Goal: Find specific page/section: Find specific page/section

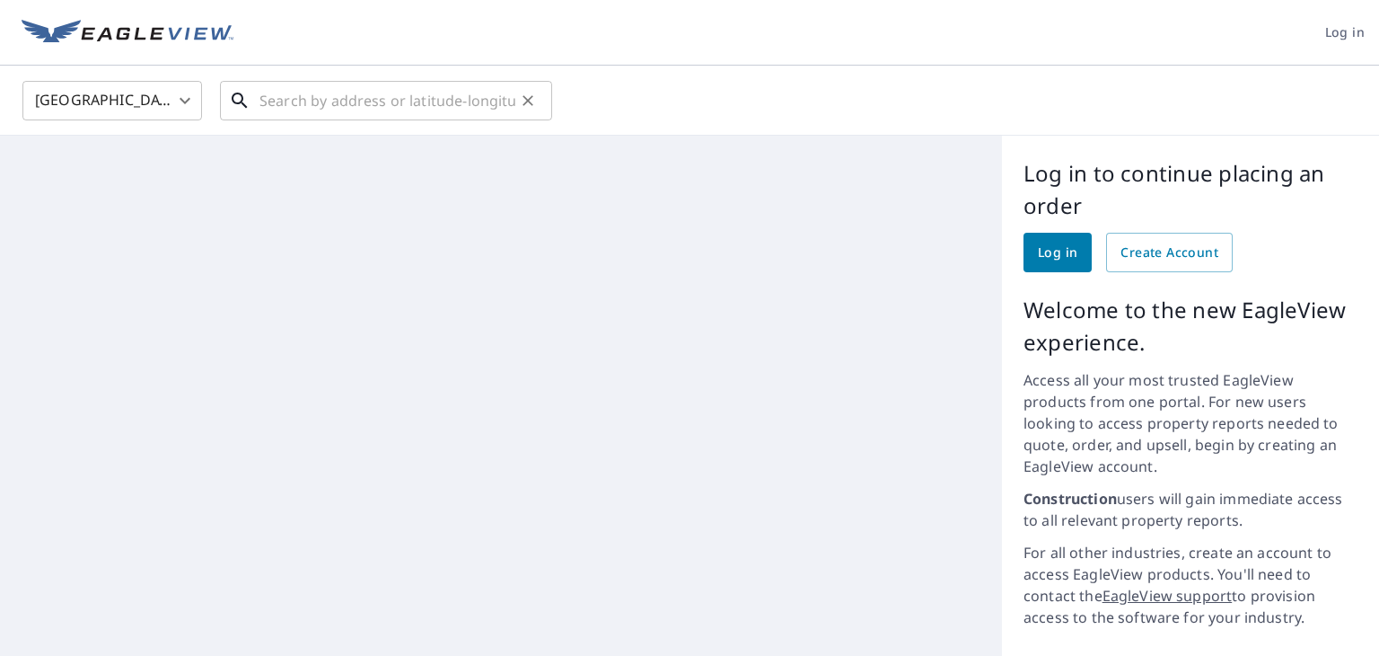
click at [427, 97] on input "text" at bounding box center [388, 100] width 256 height 50
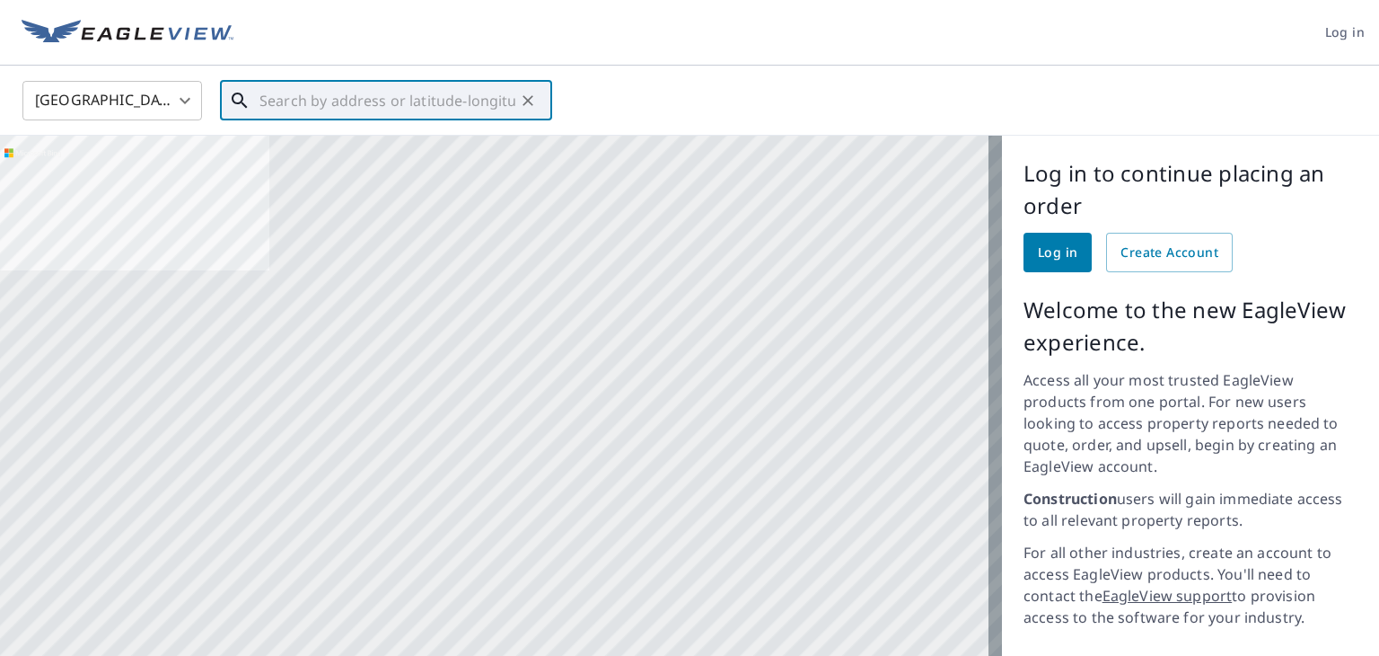
paste input "[STREET_ADDRESS]"
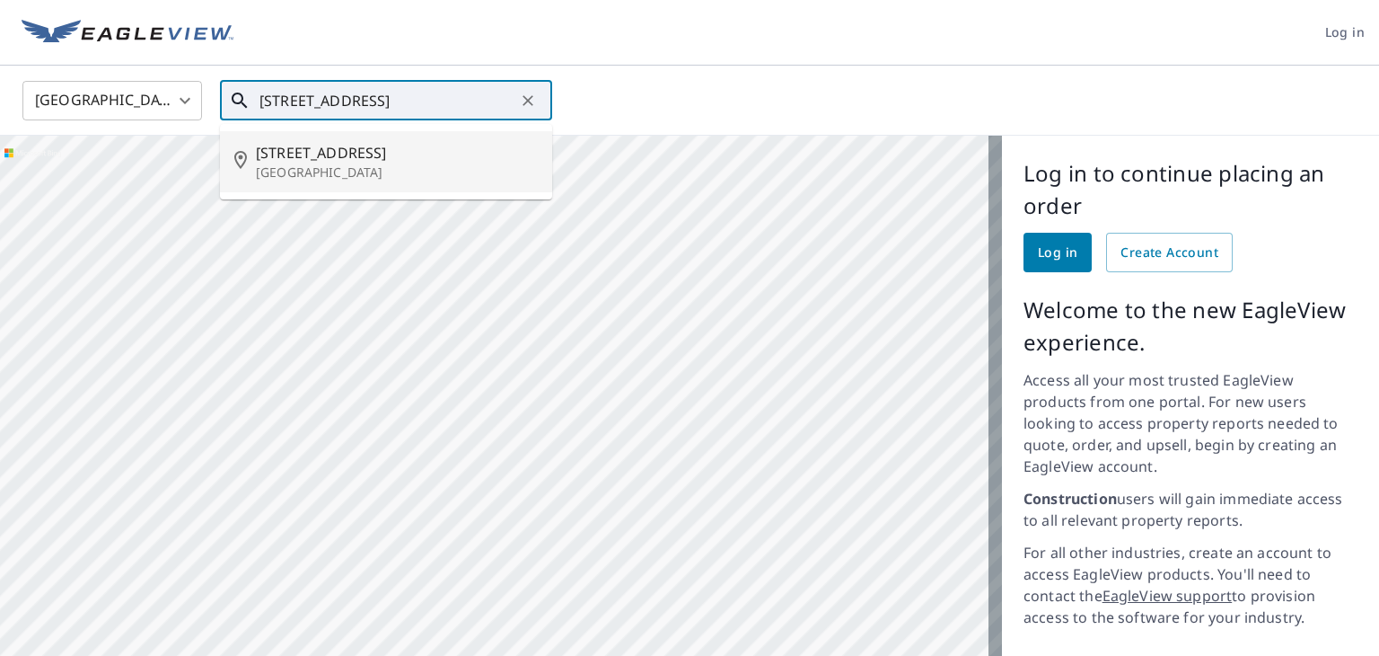
click at [393, 157] on span "[STREET_ADDRESS]" at bounding box center [397, 153] width 282 height 22
type input "[STREET_ADDRESS]"
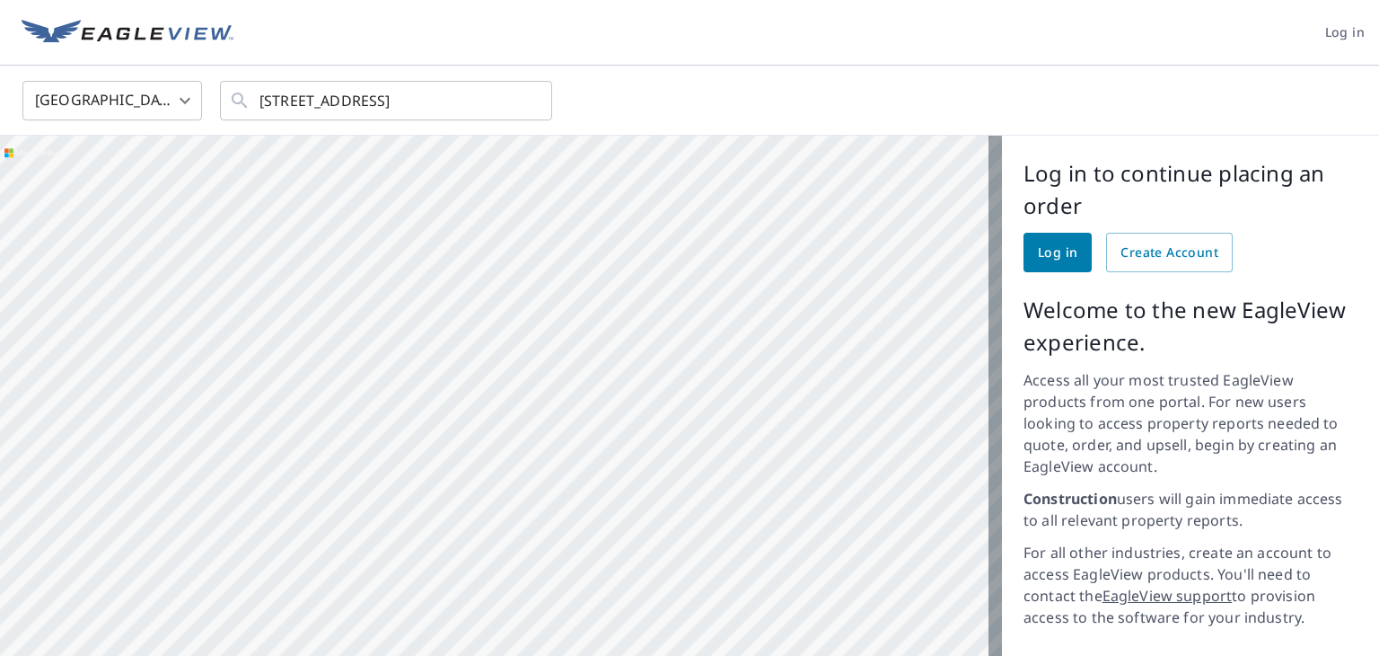
scroll to position [0, 0]
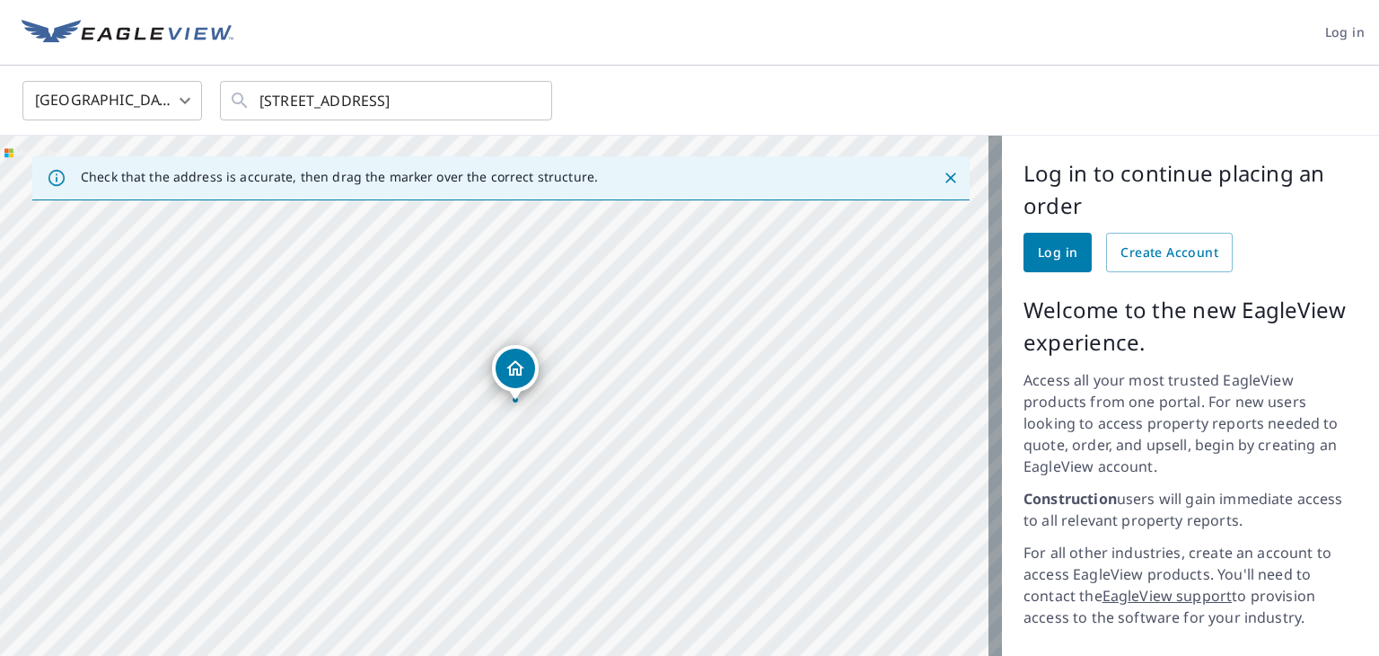
click at [946, 175] on icon "Close" at bounding box center [951, 177] width 11 height 11
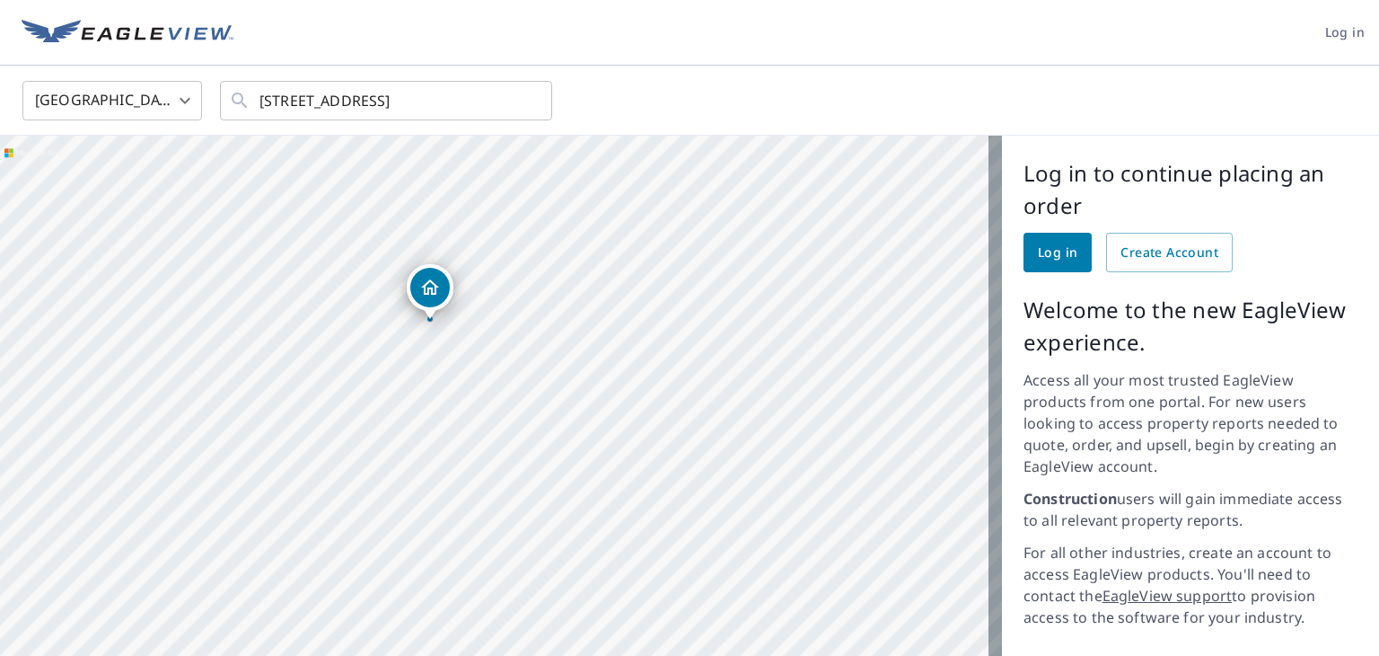
drag, startPoint x: 498, startPoint y: 428, endPoint x: 418, endPoint y: 266, distance: 181.1
click at [418, 266] on div "[STREET_ADDRESS]" at bounding box center [501, 484] width 1002 height 696
drag, startPoint x: 495, startPoint y: 436, endPoint x: 382, endPoint y: 314, distance: 165.8
click at [392, 332] on div "[STREET_ADDRESS]" at bounding box center [501, 484] width 1002 height 696
drag, startPoint x: 534, startPoint y: 283, endPoint x: 542, endPoint y: 268, distance: 17.3
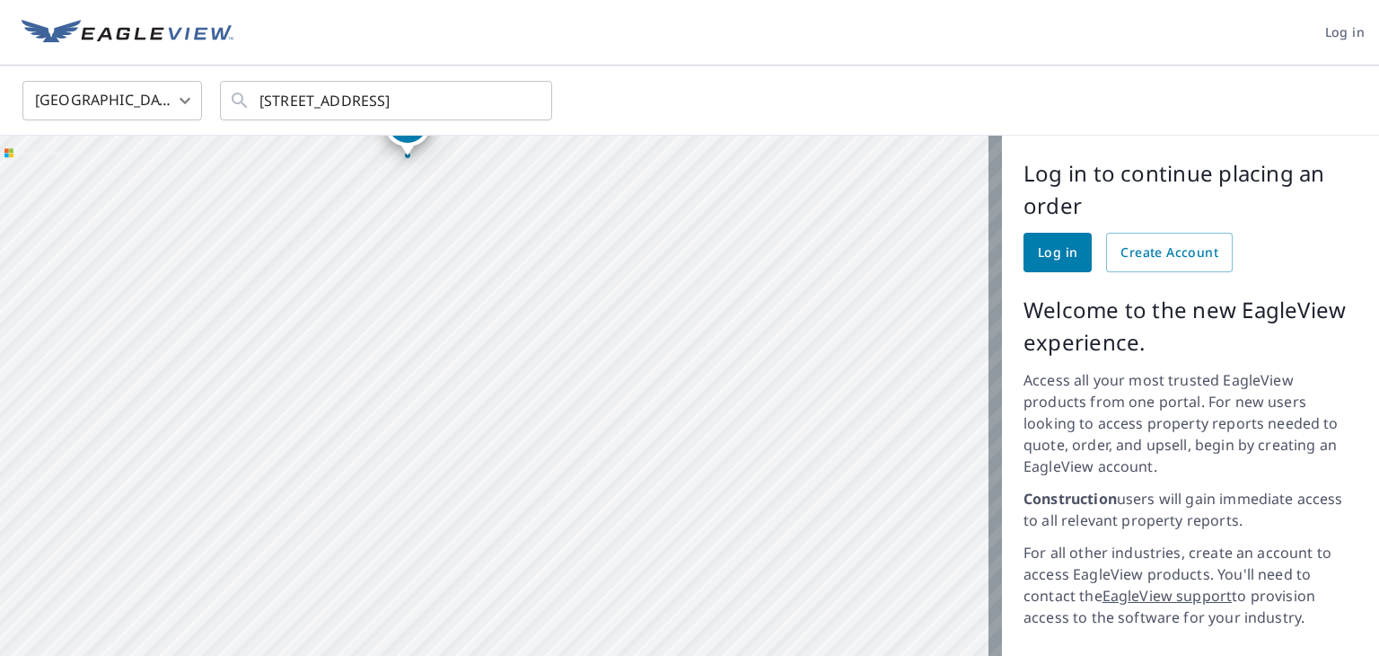
click at [535, 258] on div "[STREET_ADDRESS]" at bounding box center [501, 484] width 1002 height 696
drag, startPoint x: 642, startPoint y: 398, endPoint x: 631, endPoint y: 432, distance: 35.8
click at [631, 432] on div "[STREET_ADDRESS]" at bounding box center [501, 484] width 1002 height 696
drag, startPoint x: 633, startPoint y: 417, endPoint x: 634, endPoint y: 398, distance: 18.9
click at [634, 398] on div "[STREET_ADDRESS]" at bounding box center [501, 484] width 1002 height 696
